Goal: Information Seeking & Learning: Learn about a topic

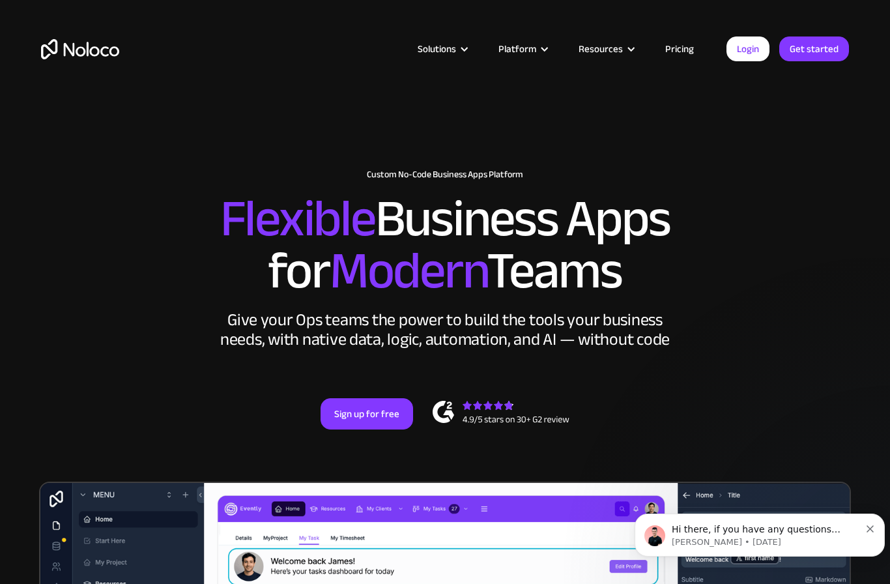
click at [468, 44] on div at bounding box center [464, 49] width 10 height 10
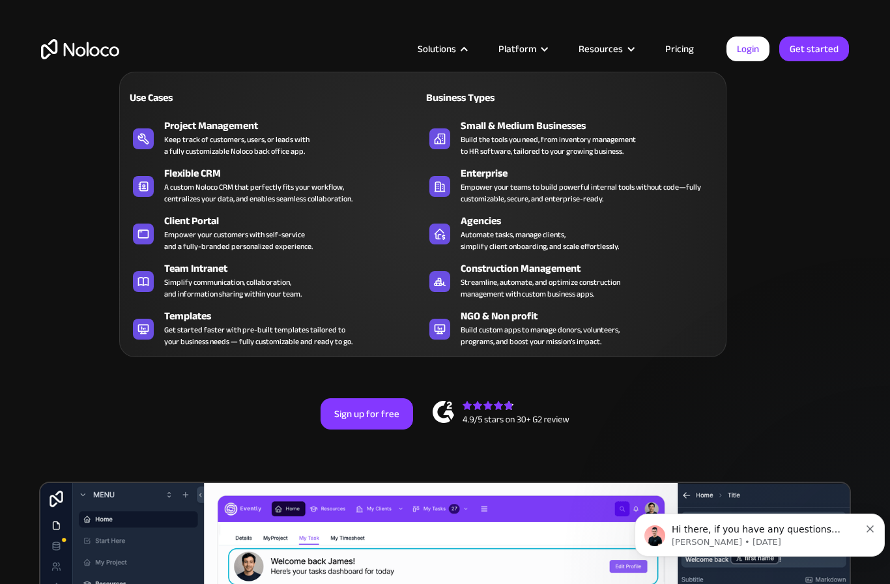
click at [495, 223] on div "Agencies" at bounding box center [593, 221] width 265 height 16
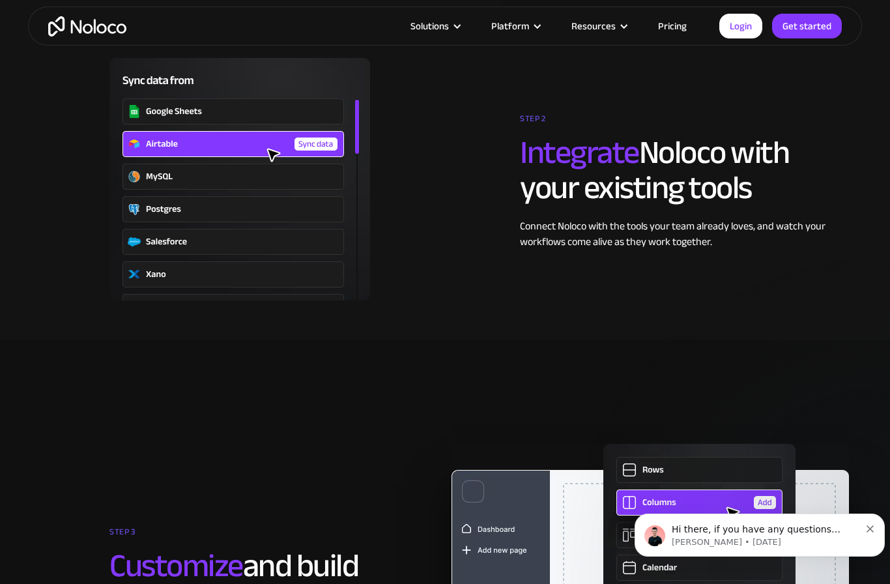
scroll to position [2104, 0]
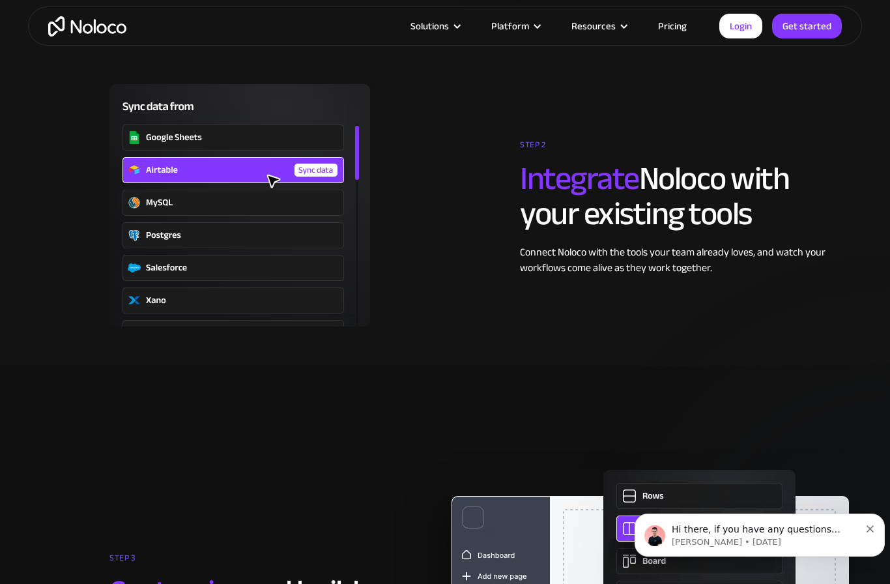
click at [670, 21] on link "Pricing" at bounding box center [672, 26] width 61 height 17
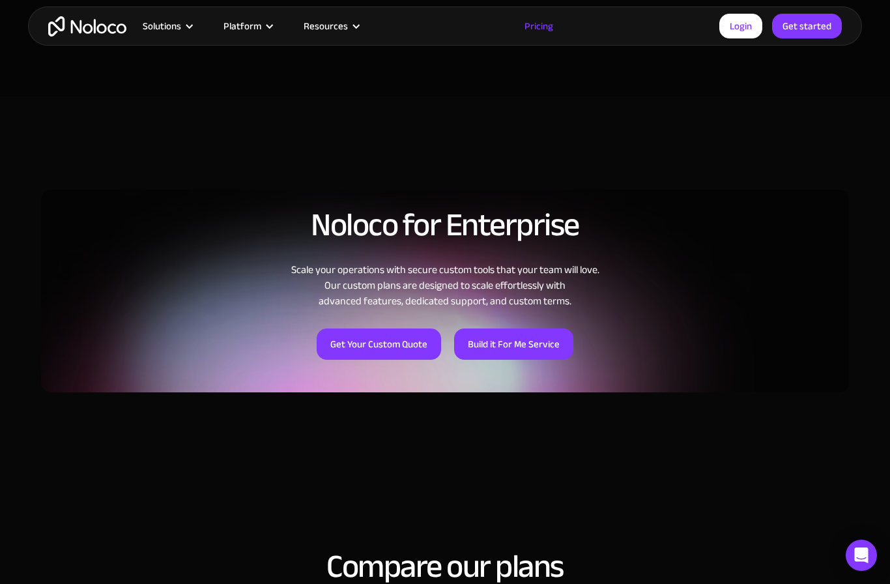
scroll to position [871, 0]
click at [508, 334] on link "Build it For Me Service" at bounding box center [513, 344] width 119 height 31
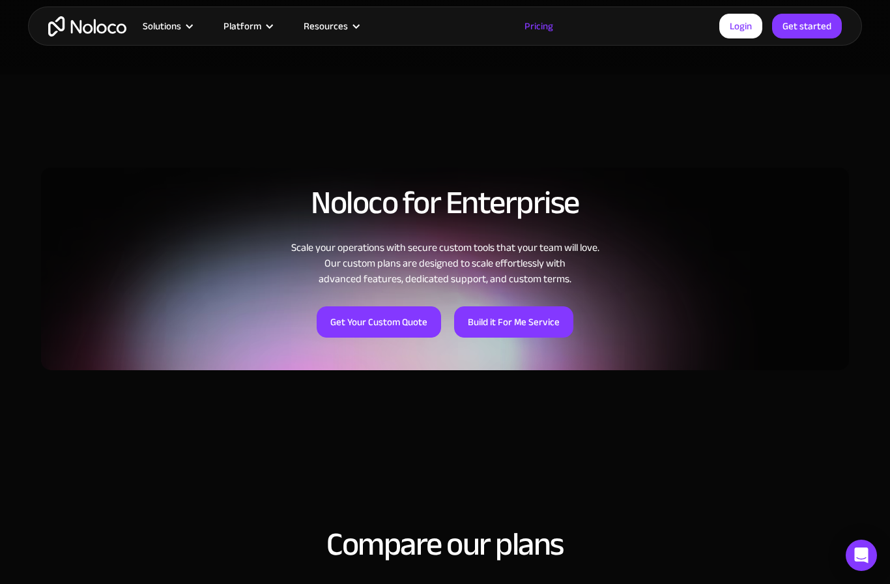
click at [376, 317] on link "Get Your Custom Quote" at bounding box center [379, 321] width 124 height 31
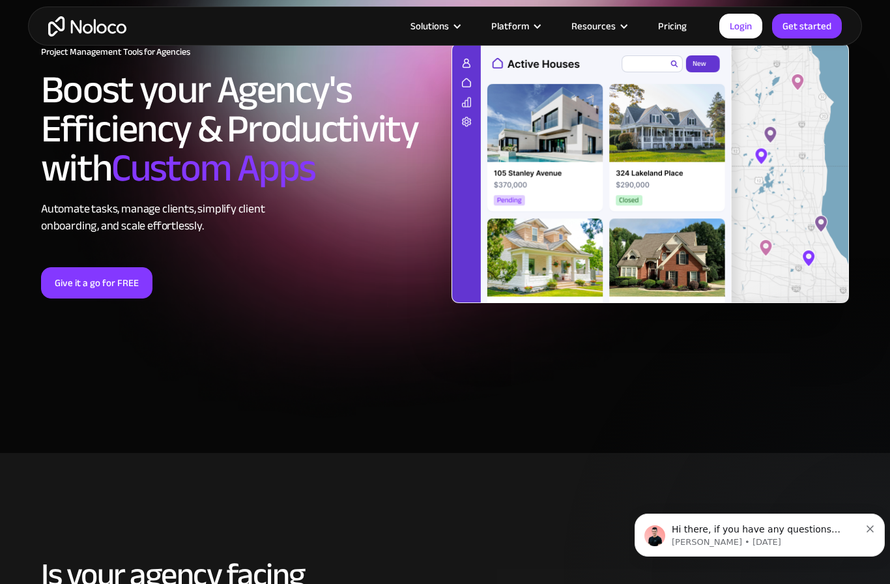
scroll to position [85, 0]
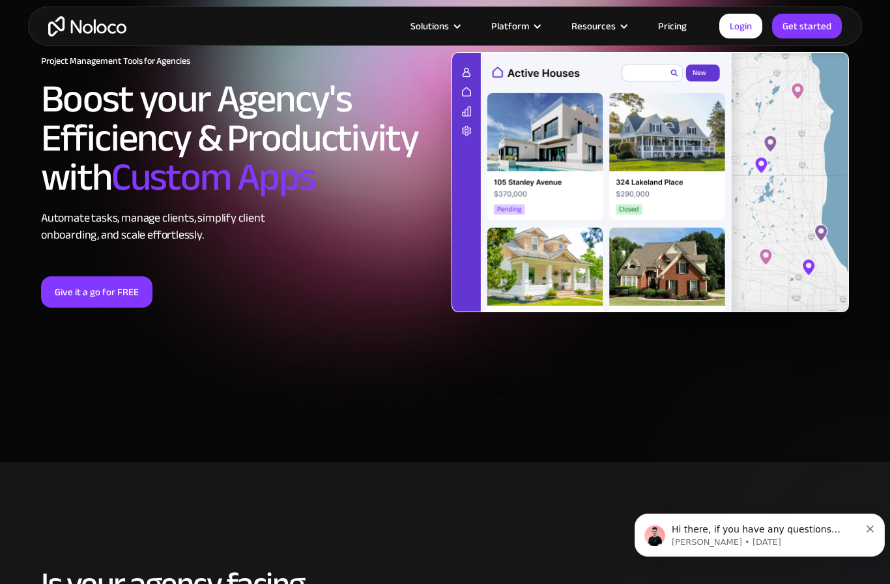
click at [670, 29] on link "Pricing" at bounding box center [672, 26] width 61 height 17
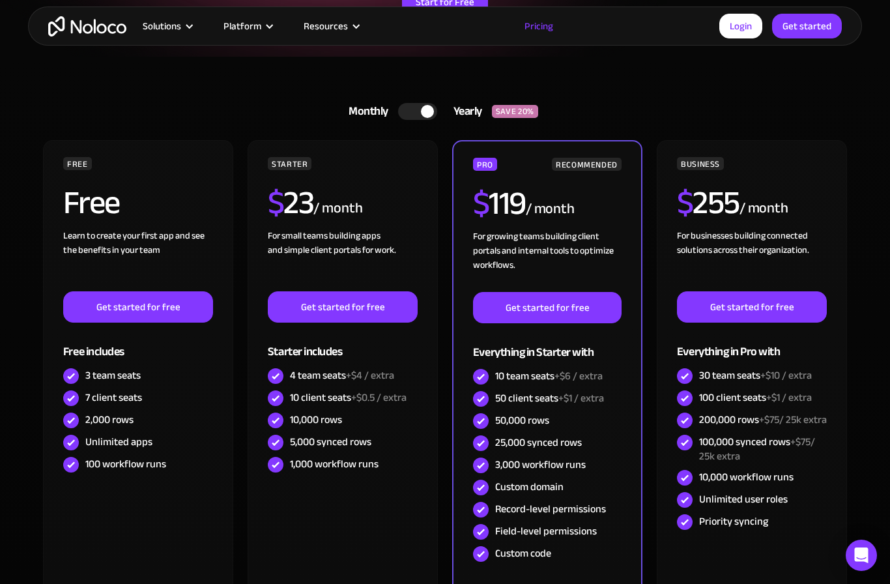
scroll to position [261, 0]
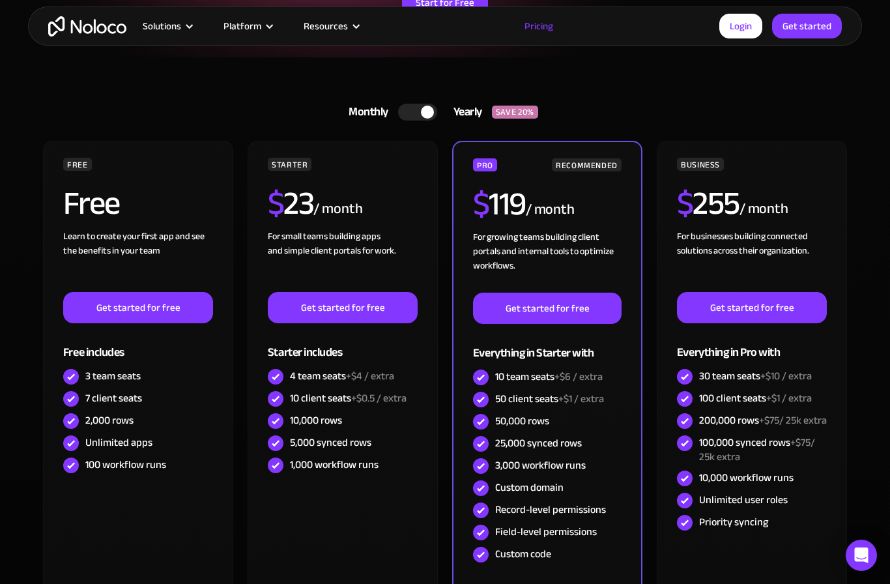
click at [420, 104] on div at bounding box center [417, 112] width 39 height 17
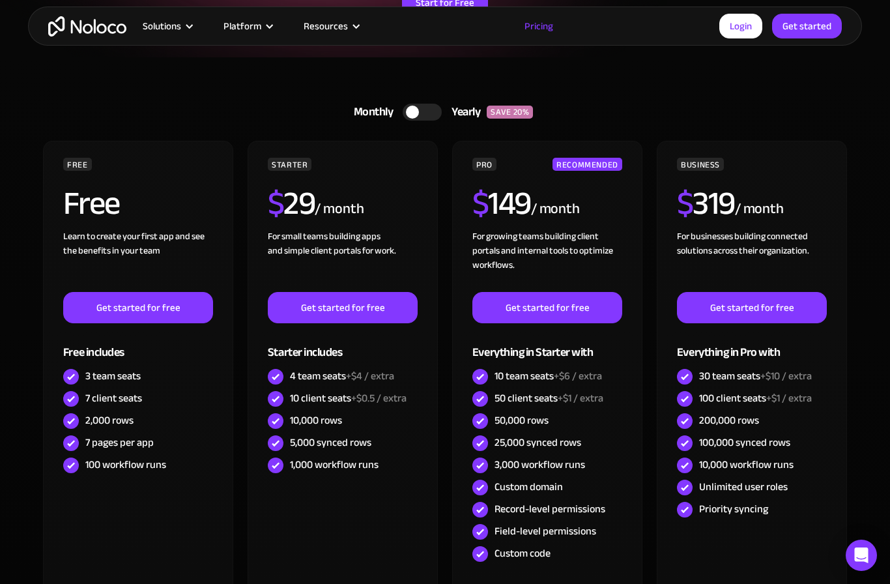
click at [435, 115] on div at bounding box center [422, 112] width 39 height 17
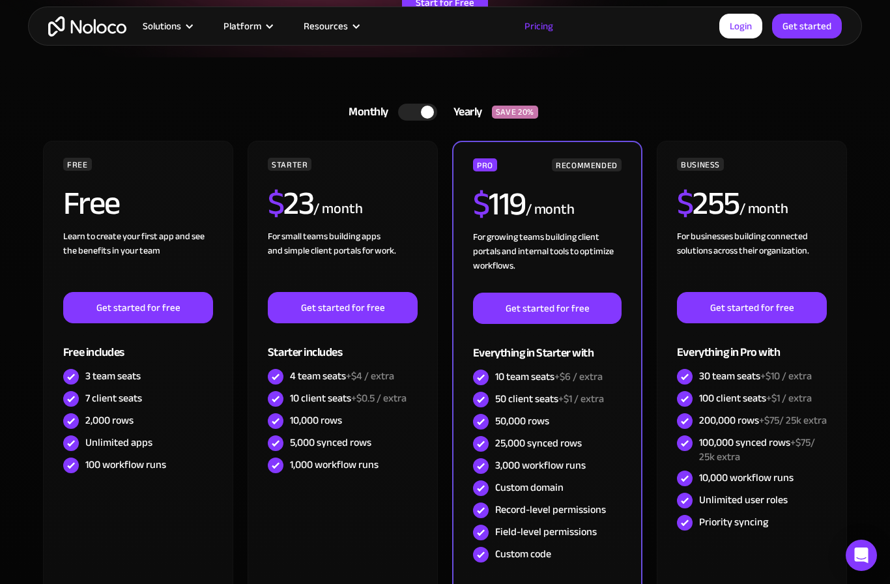
click at [422, 107] on div at bounding box center [427, 112] width 13 height 13
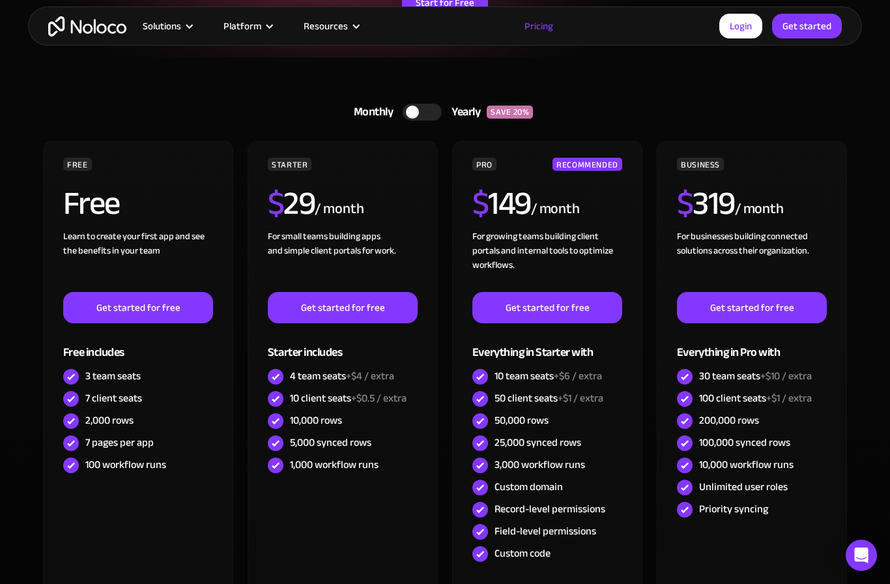
click at [435, 106] on div at bounding box center [422, 112] width 39 height 17
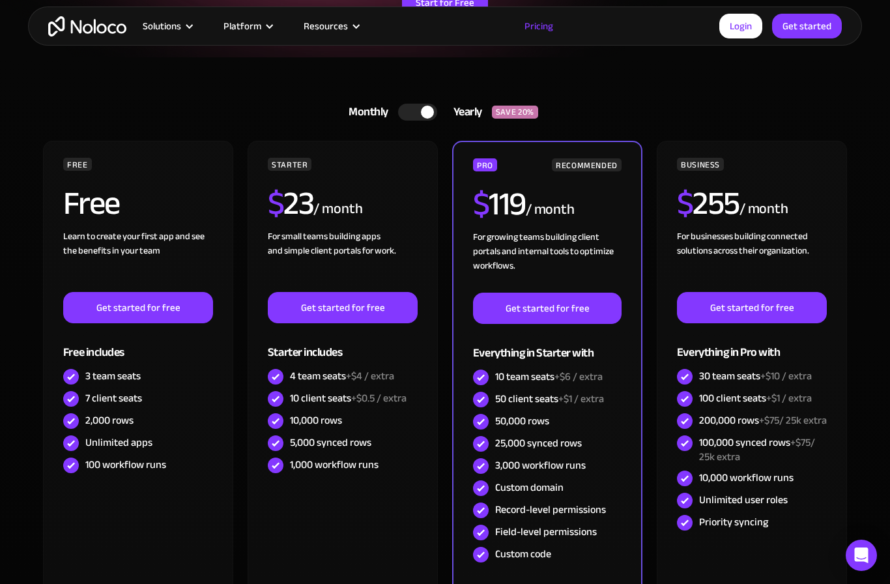
click at [410, 113] on div at bounding box center [417, 112] width 39 height 17
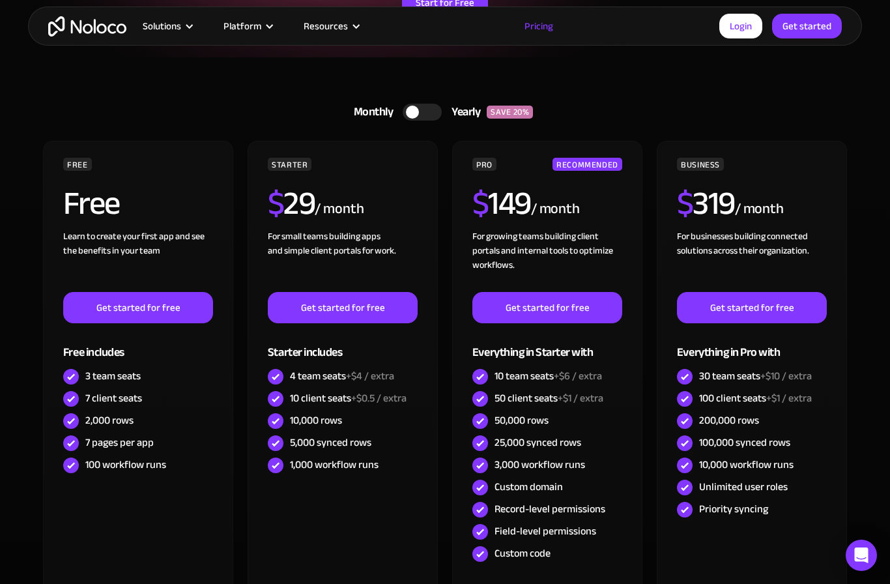
click at [431, 115] on div at bounding box center [422, 112] width 39 height 17
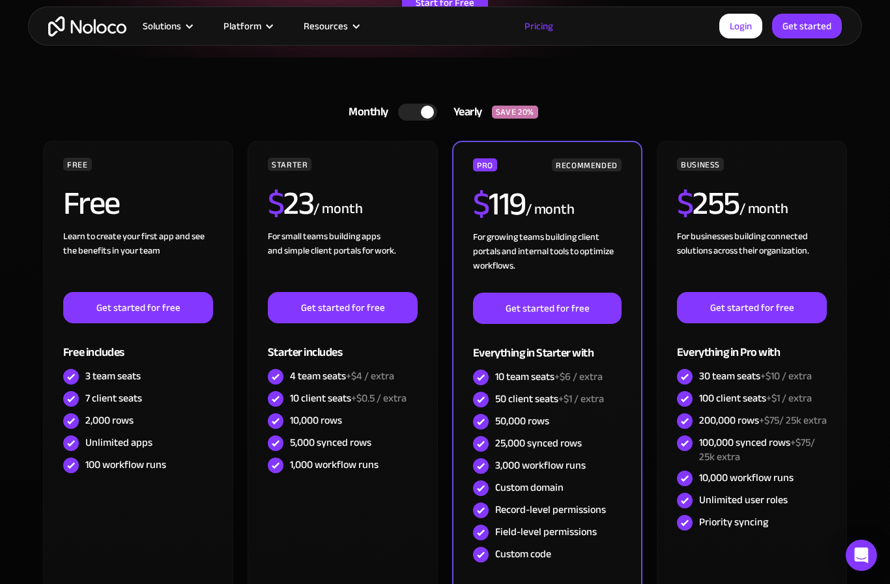
click at [832, 127] on div "Monthly Yearly SAVE 20% Monthly Yearly SAVE 20%" at bounding box center [445, 111] width 808 height 31
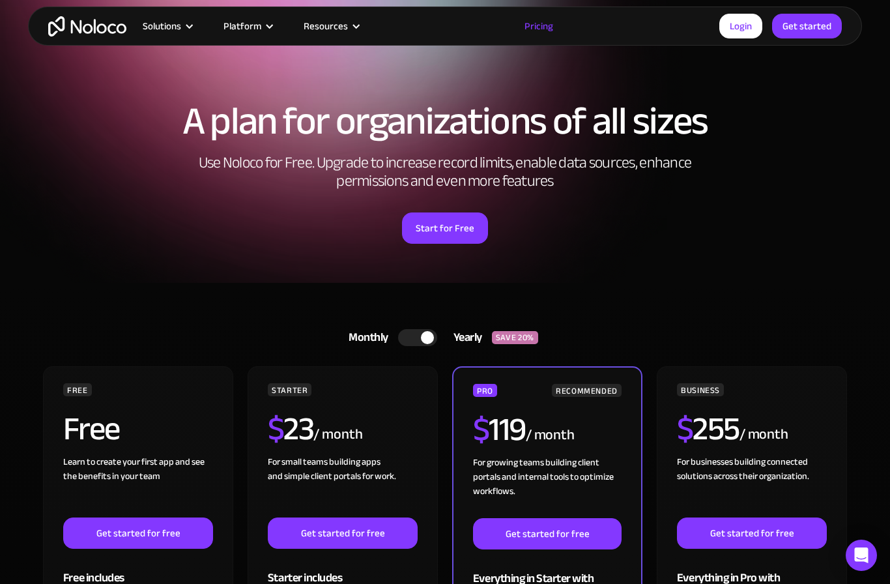
scroll to position [0, 0]
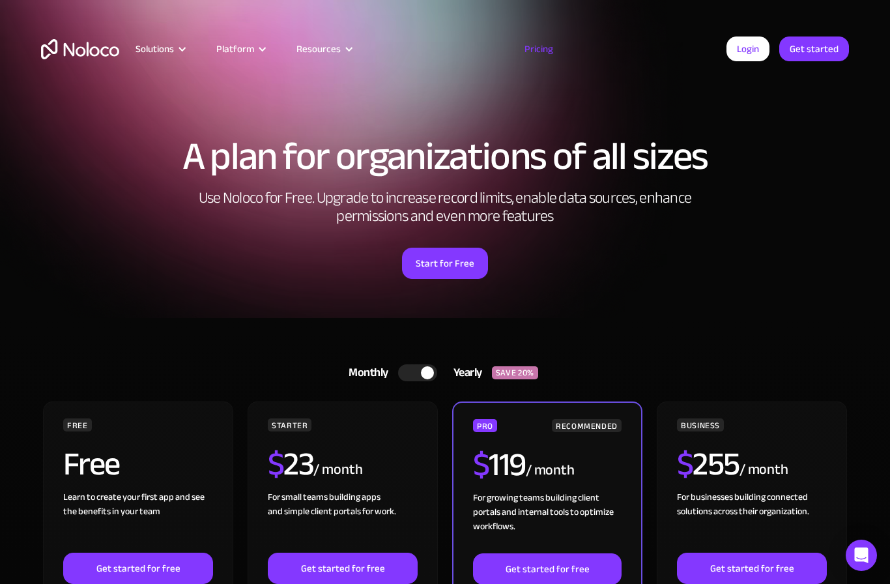
click at [409, 366] on div at bounding box center [417, 372] width 39 height 17
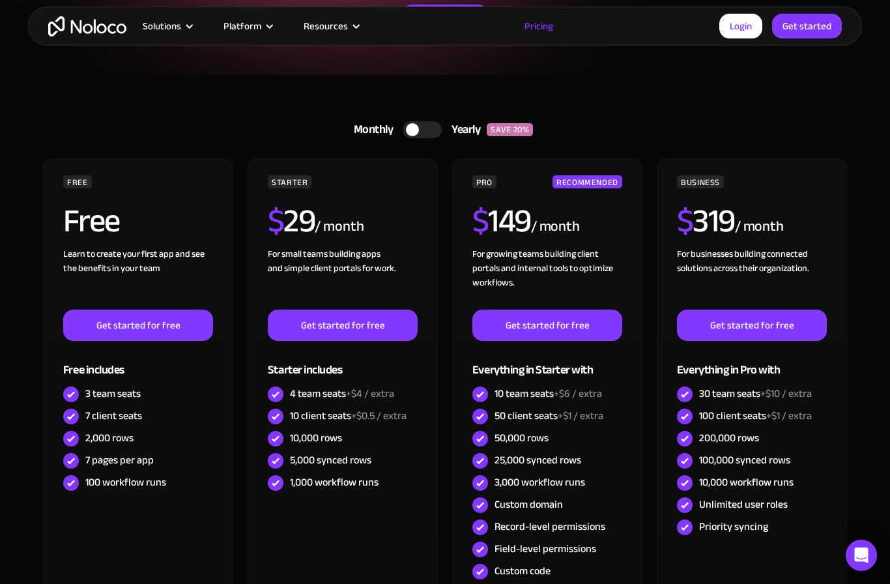
scroll to position [240, 0]
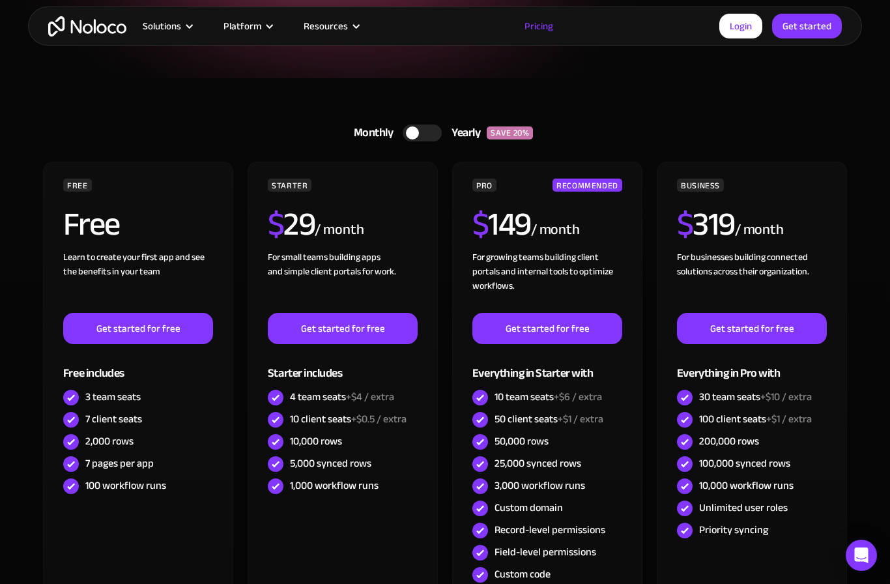
click at [431, 122] on link "Monthly Yearly SAVE 20%" at bounding box center [445, 132] width 216 height 31
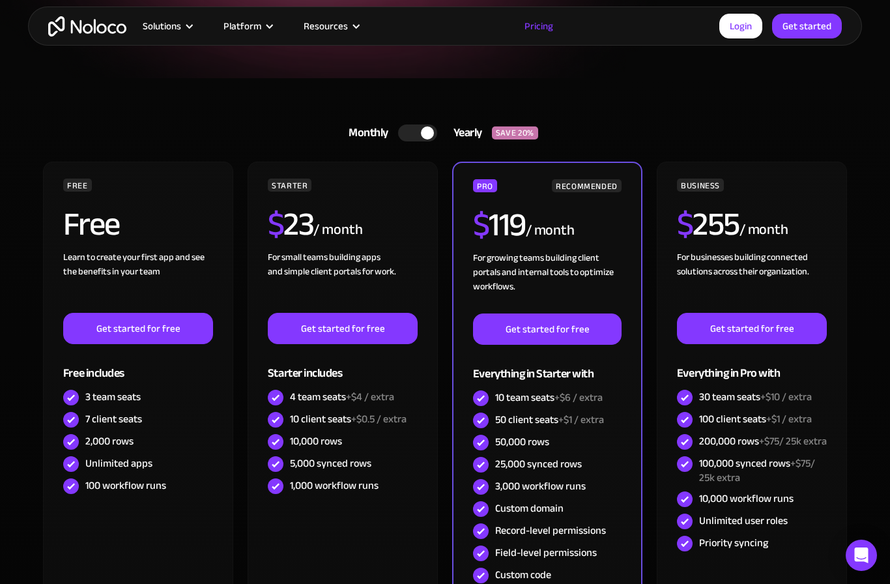
click at [410, 133] on div at bounding box center [417, 132] width 39 height 17
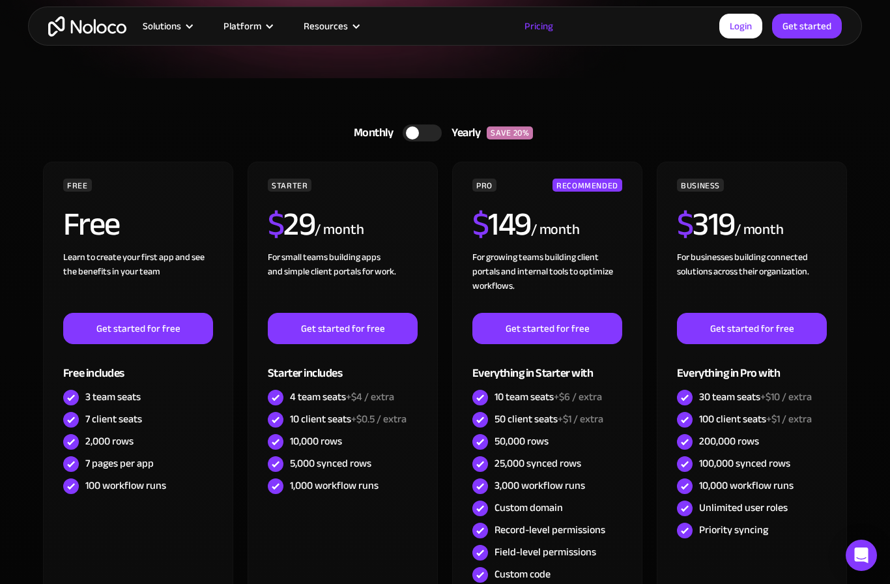
click at [438, 130] on div at bounding box center [422, 132] width 39 height 17
